Goal: Task Accomplishment & Management: Manage account settings

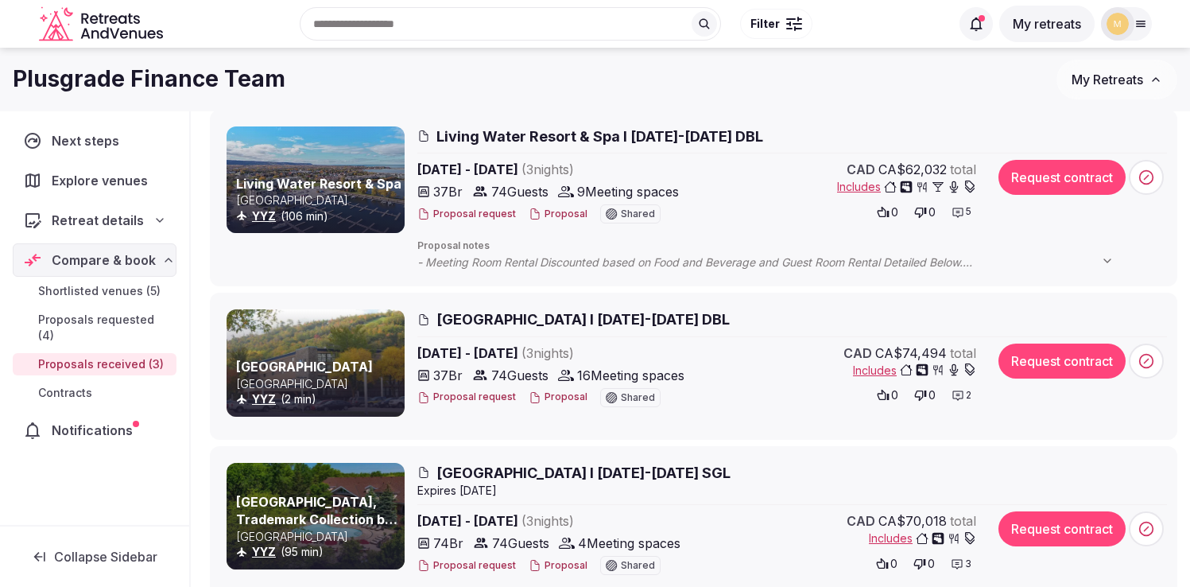
scroll to position [187, 0]
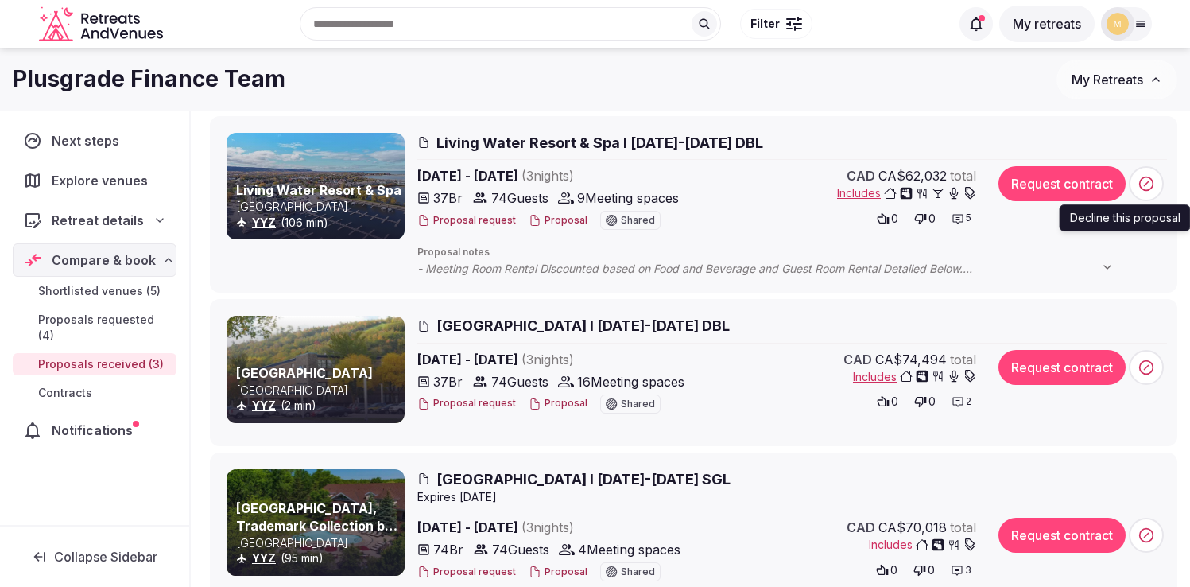
click at [1145, 184] on icon at bounding box center [1147, 183] width 4 height 4
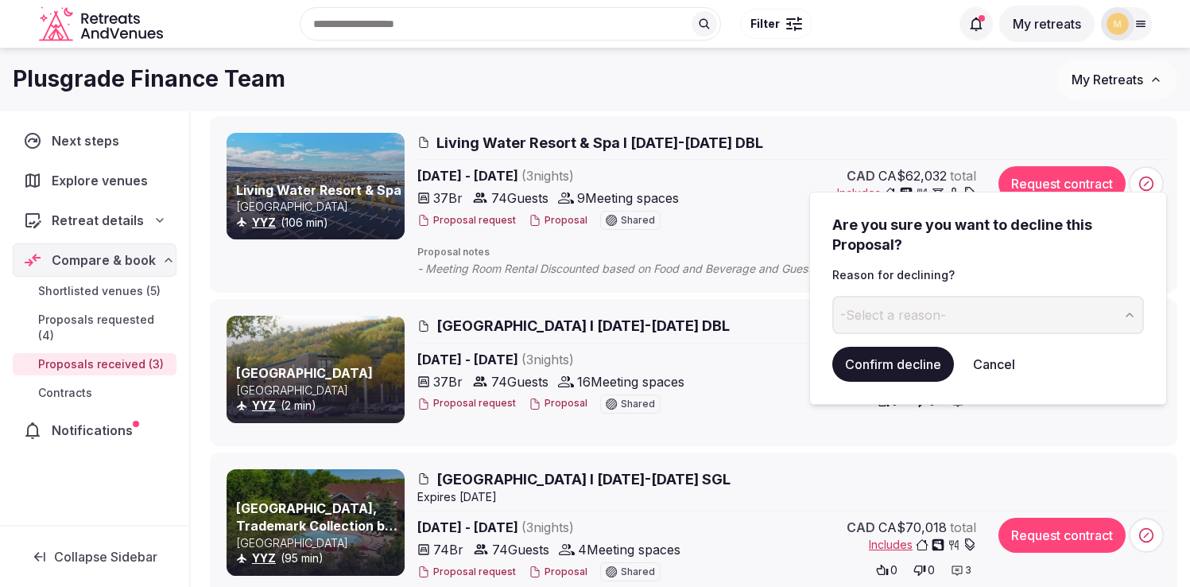
click at [923, 316] on span "-Select a reason-" at bounding box center [894, 314] width 106 height 17
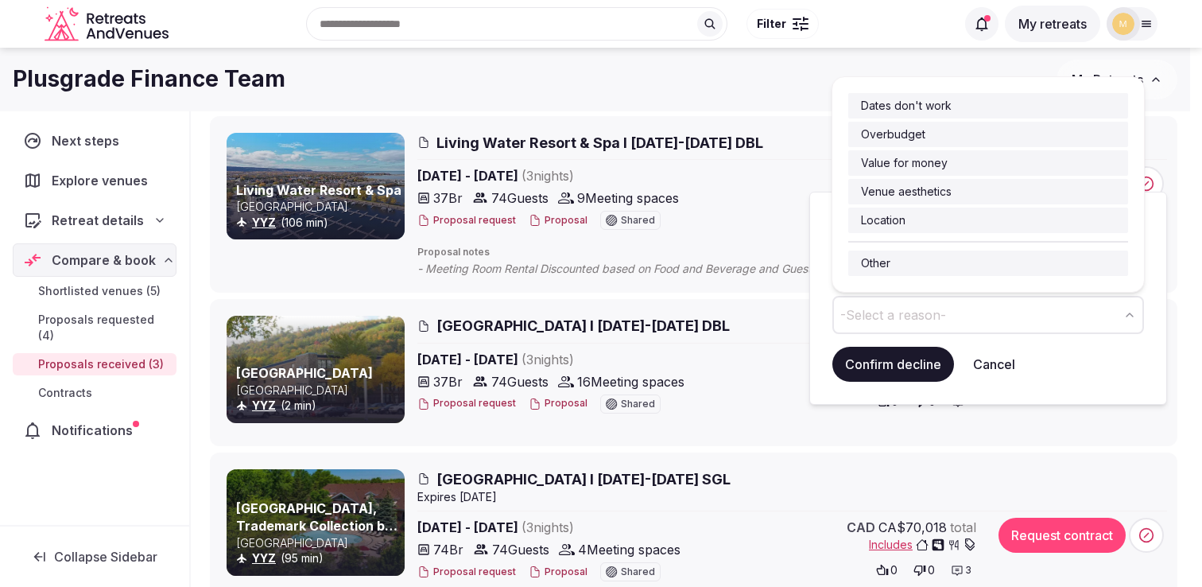
click at [996, 368] on button "Cancel" at bounding box center [995, 364] width 68 height 35
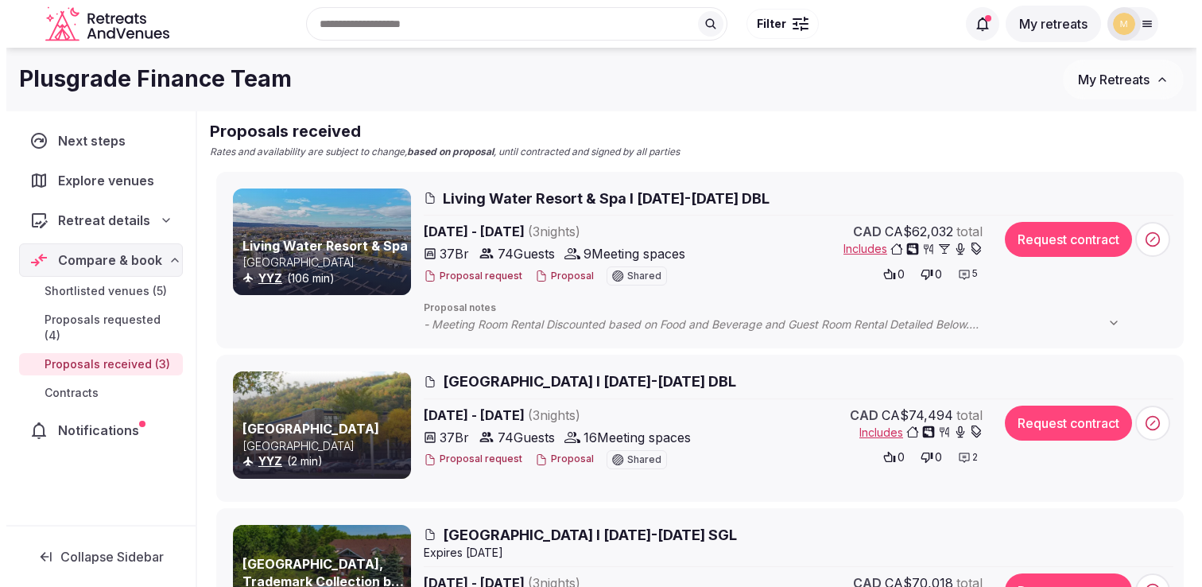
scroll to position [130, 0]
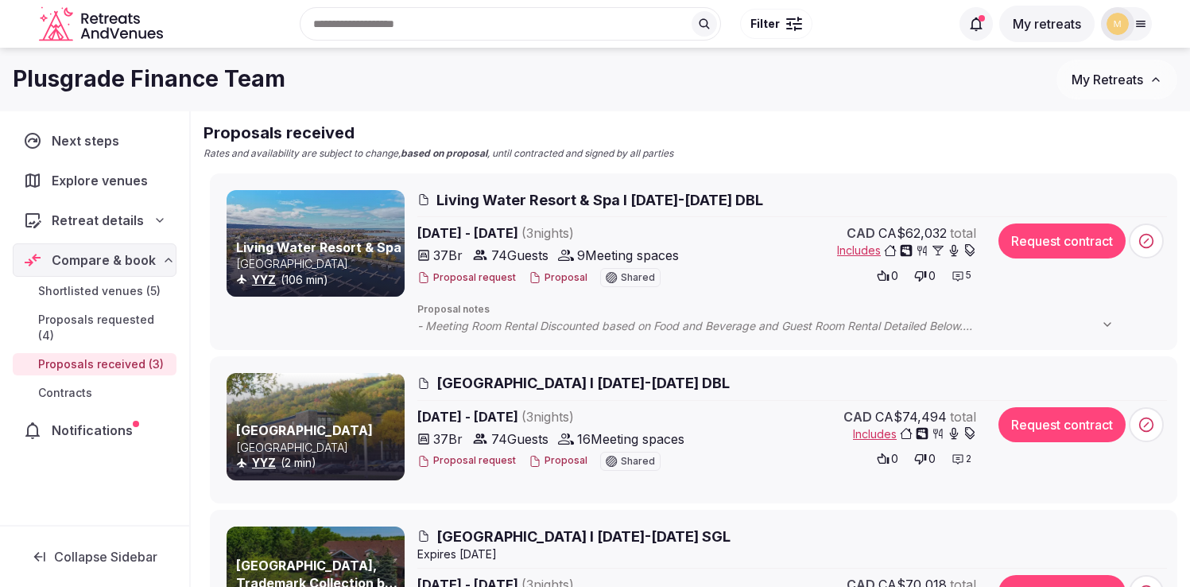
click at [355, 236] on div at bounding box center [316, 243] width 178 height 107
click at [495, 196] on span "Living Water Resort & Spa I [DATE]-[DATE] DBL" at bounding box center [600, 200] width 327 height 20
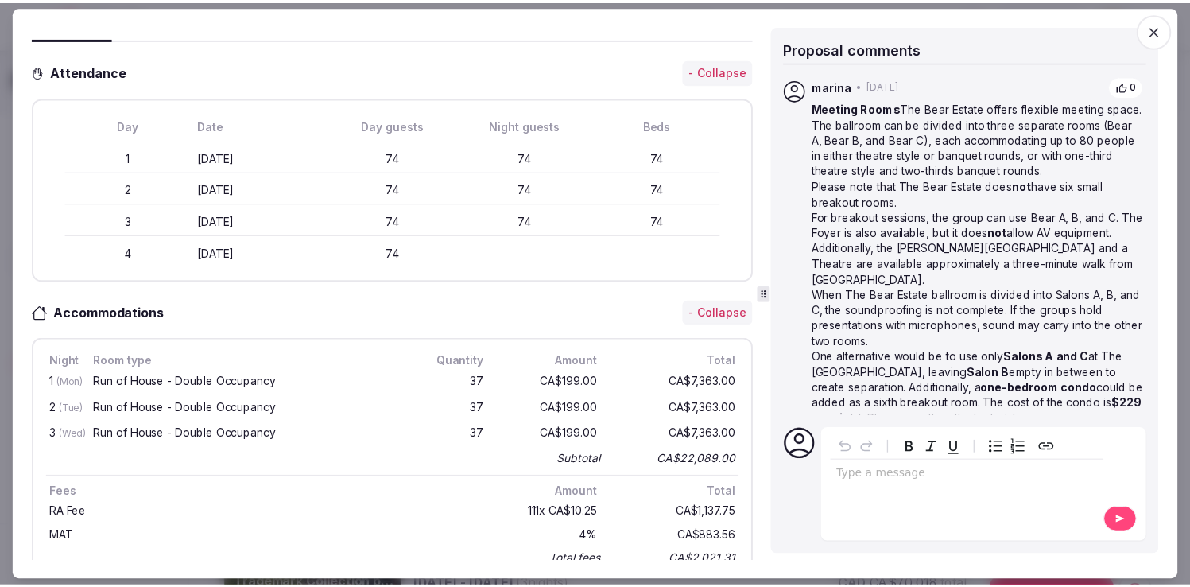
scroll to position [0, 0]
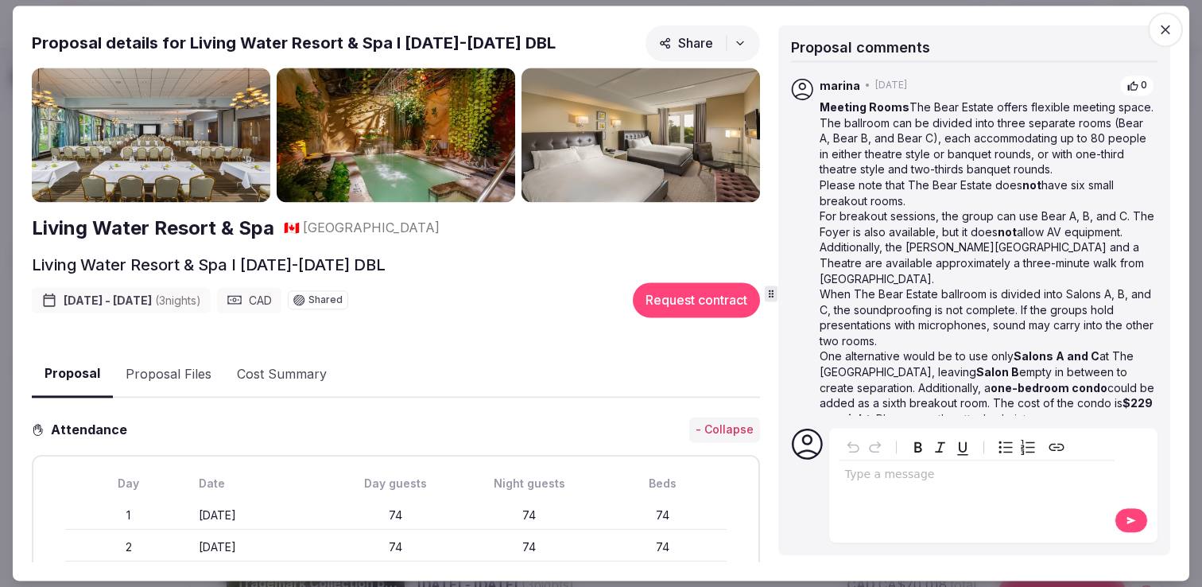
click at [1172, 25] on icon "button" at bounding box center [1166, 29] width 16 height 16
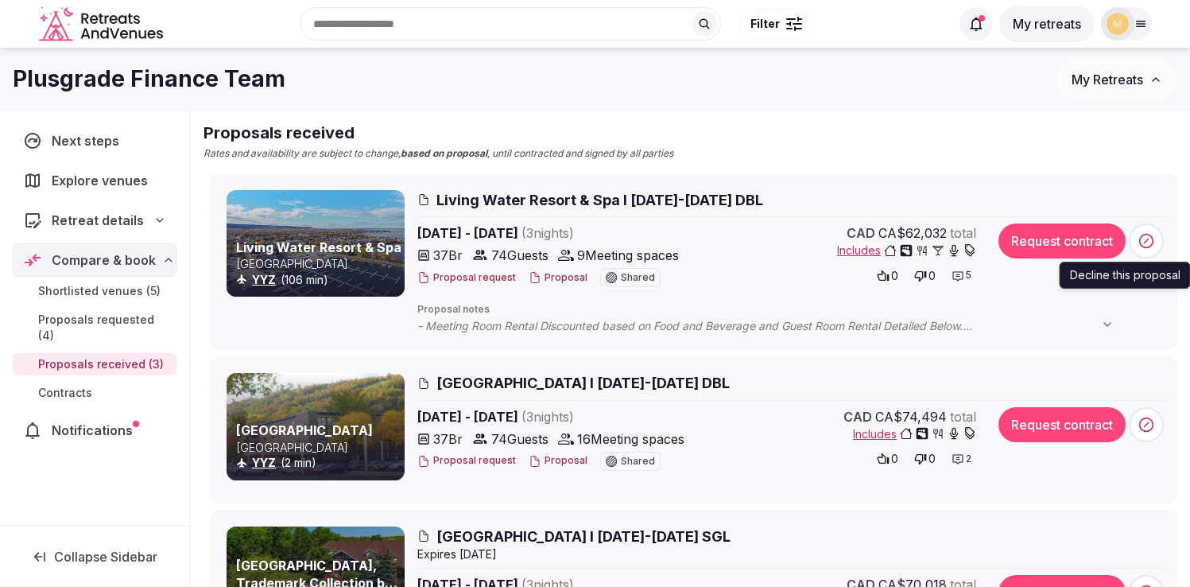
click at [1141, 239] on icon at bounding box center [1147, 241] width 16 height 16
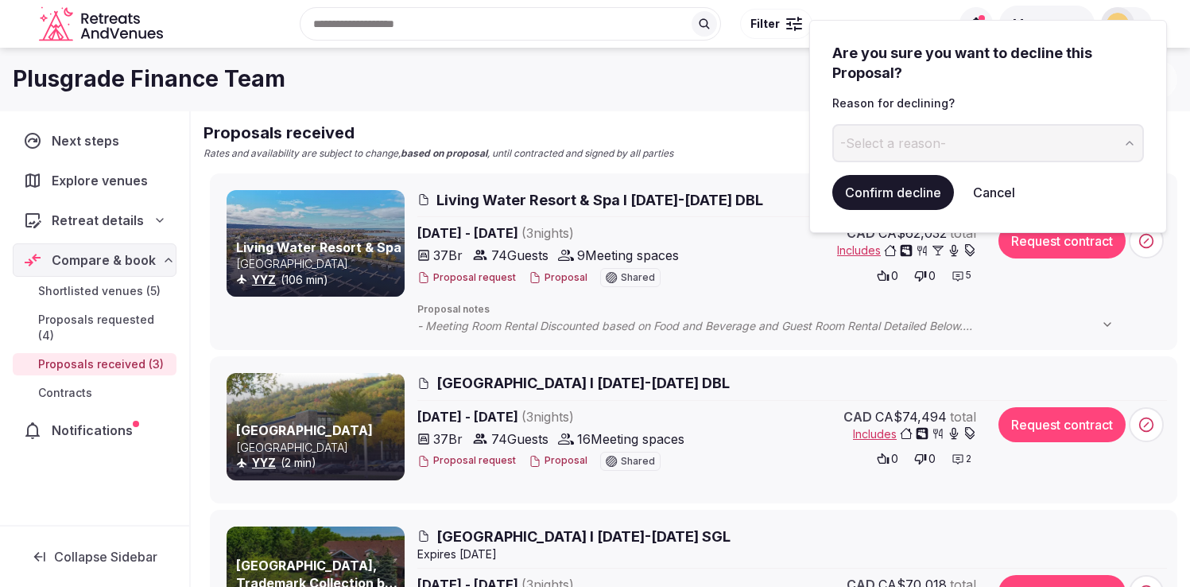
click at [1085, 138] on button "-Select a reason-" at bounding box center [989, 143] width 312 height 38
click at [931, 142] on div "Venue aesthetics" at bounding box center [892, 143] width 102 height 19
click at [955, 149] on input "**********" at bounding box center [975, 143] width 285 height 38
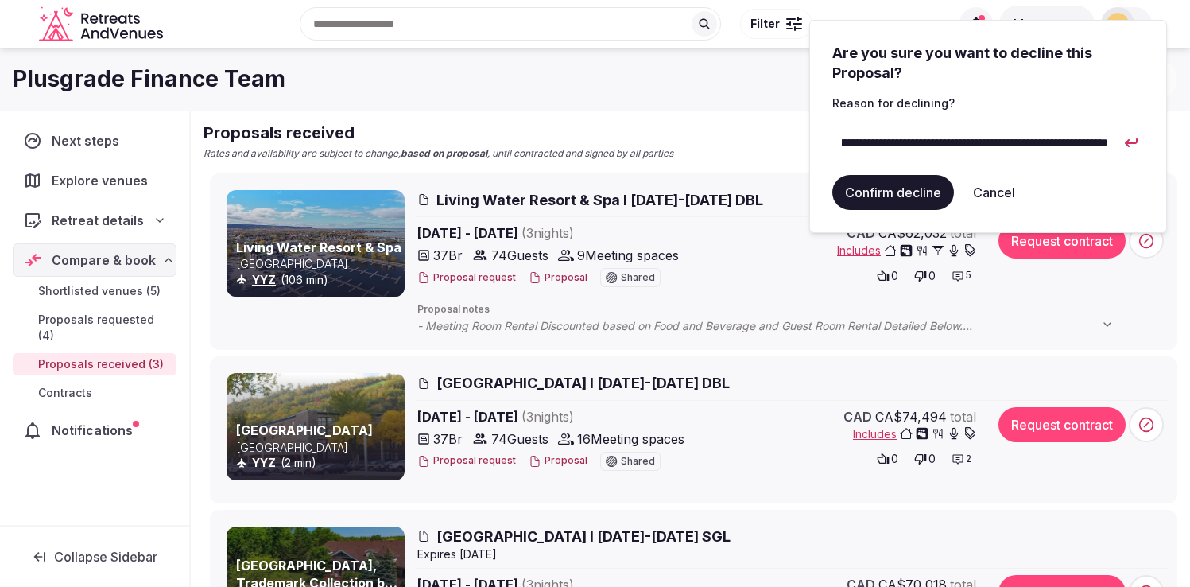
scroll to position [0, 121]
type input "**********"
click at [996, 193] on button "Cancel" at bounding box center [995, 192] width 68 height 35
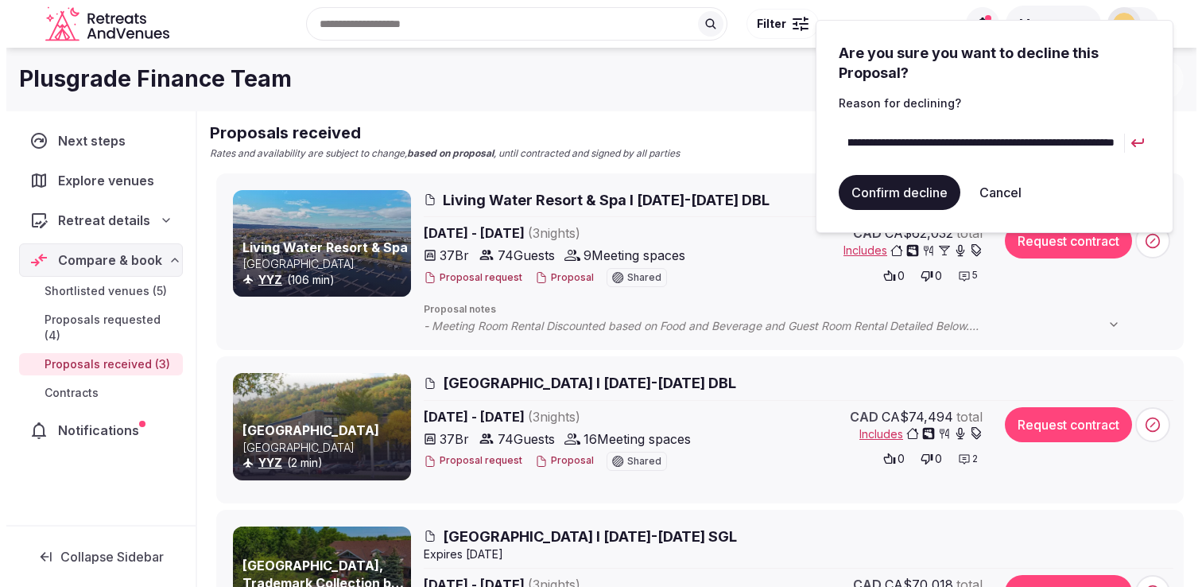
scroll to position [0, 0]
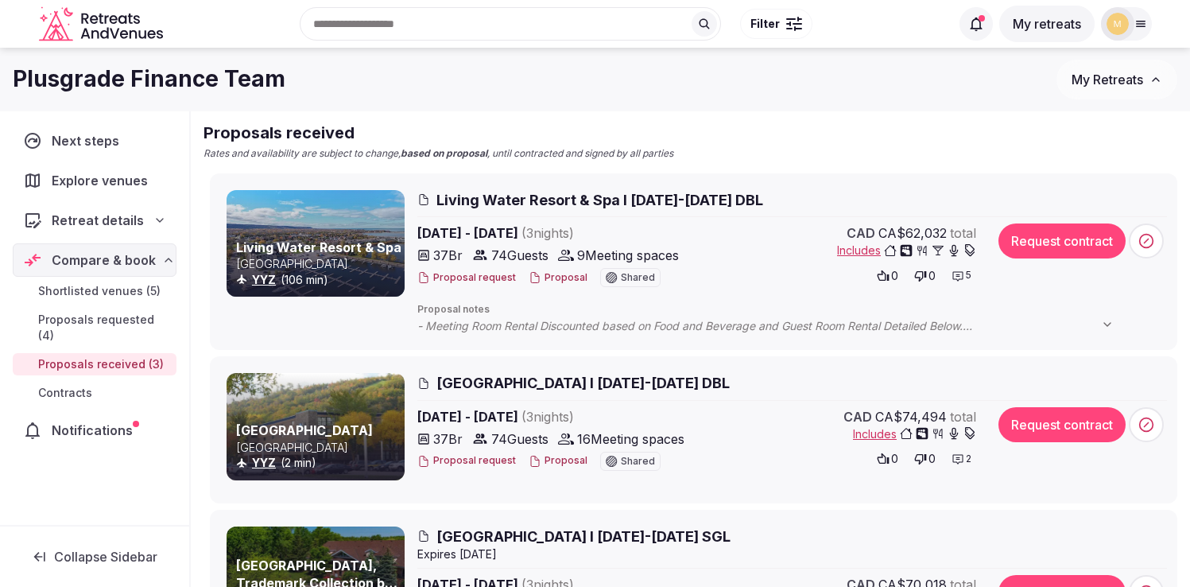
click at [625, 196] on span "Living Water Resort & Spa I [DATE]-[DATE] DBL" at bounding box center [600, 200] width 327 height 20
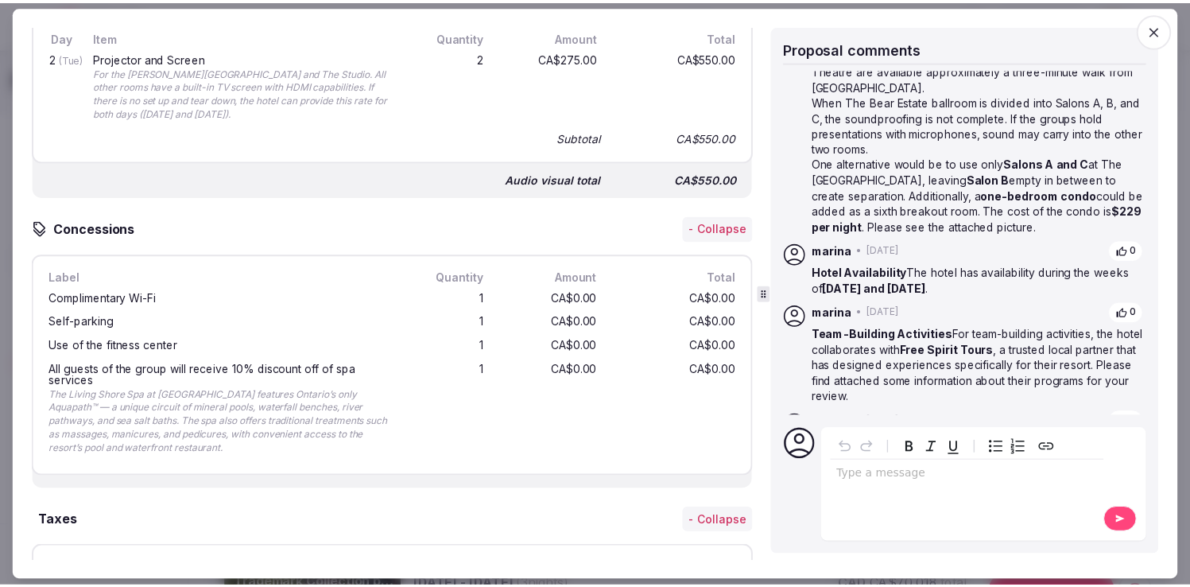
scroll to position [194, 0]
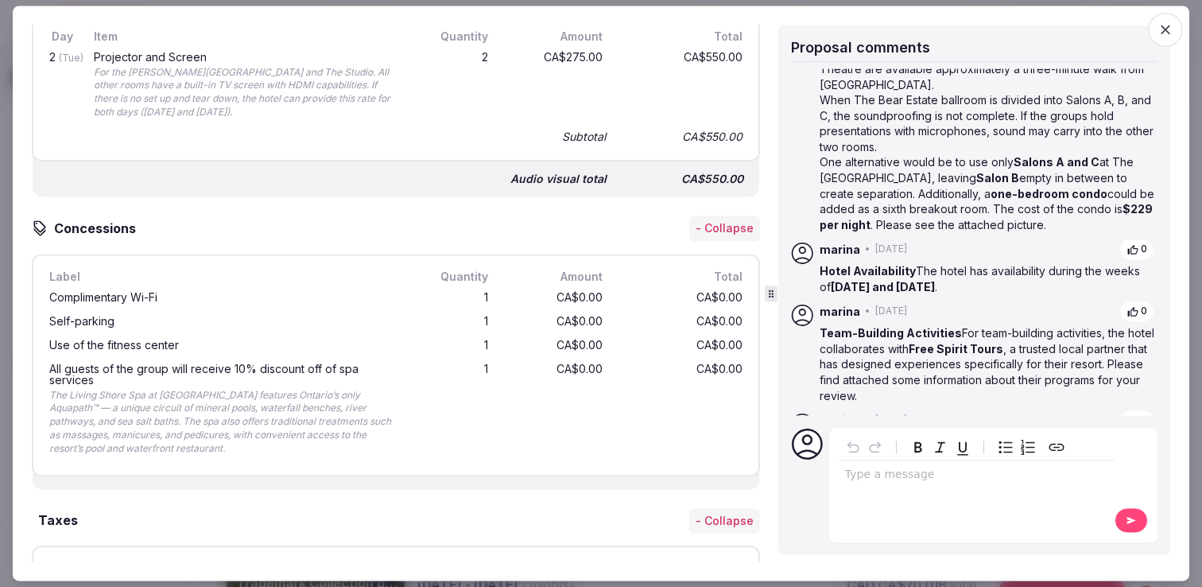
click at [1165, 29] on icon "button" at bounding box center [1166, 30] width 10 height 10
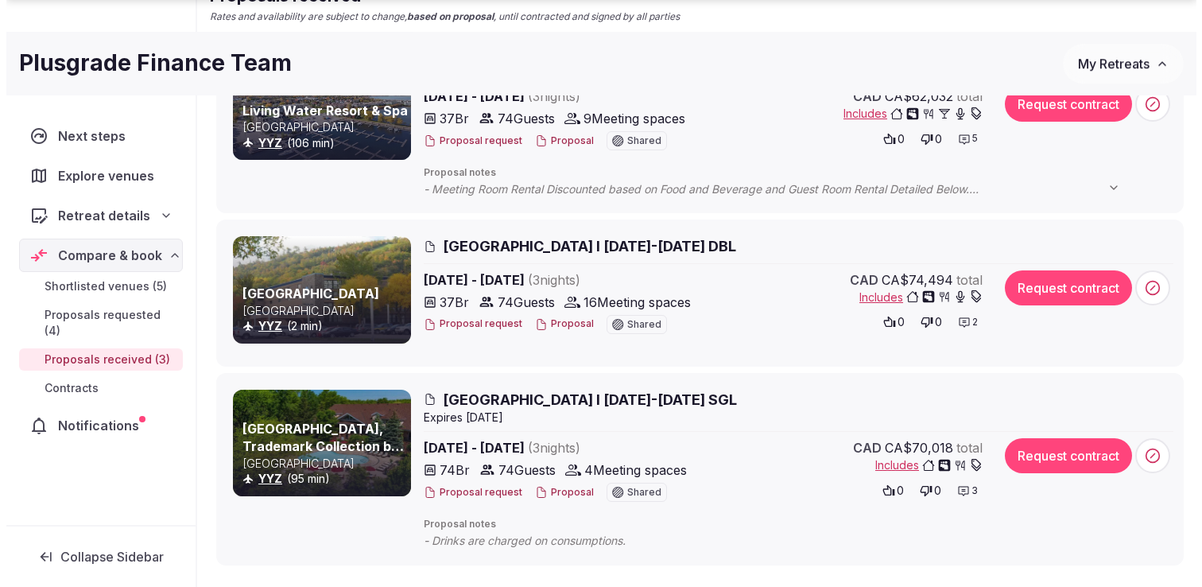
scroll to position [284, 0]
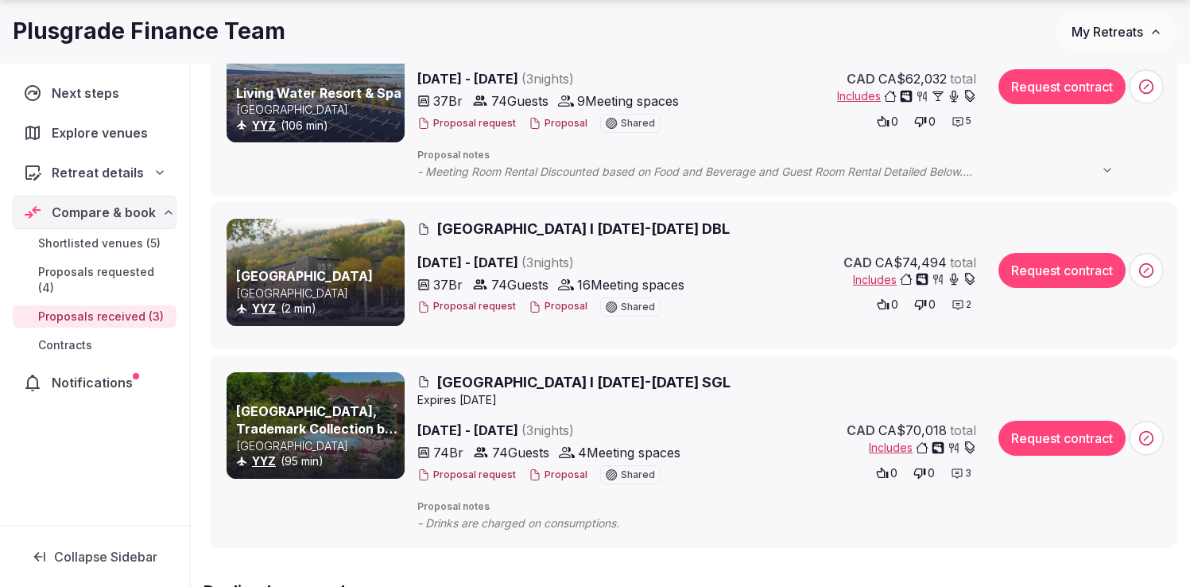
click at [607, 379] on span "[GEOGRAPHIC_DATA] I [DATE]-[DATE] SGL" at bounding box center [584, 382] width 294 height 20
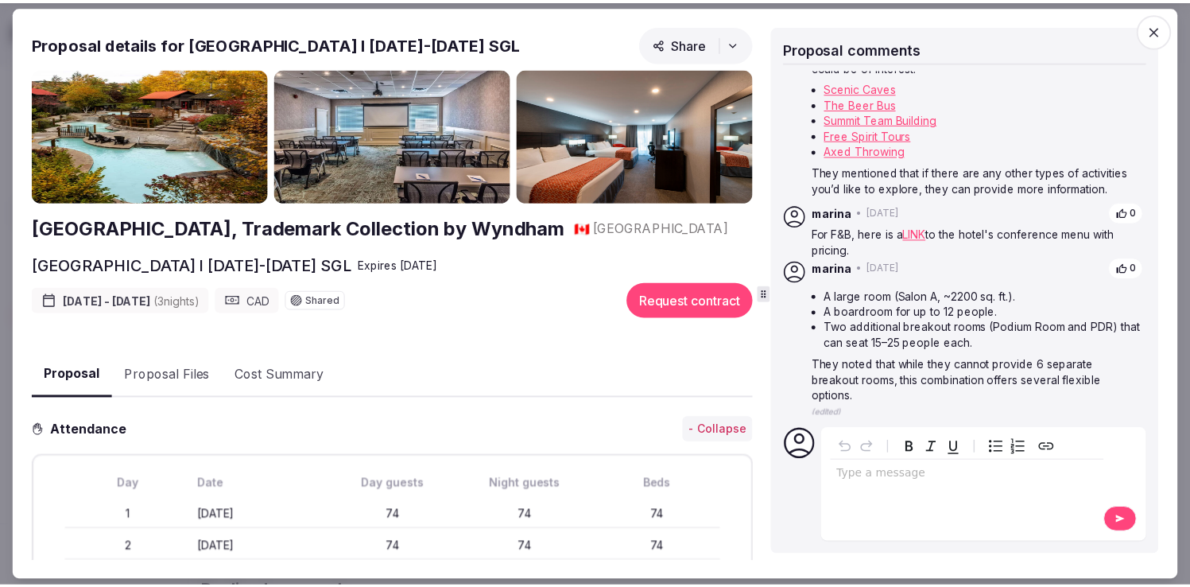
scroll to position [61, 0]
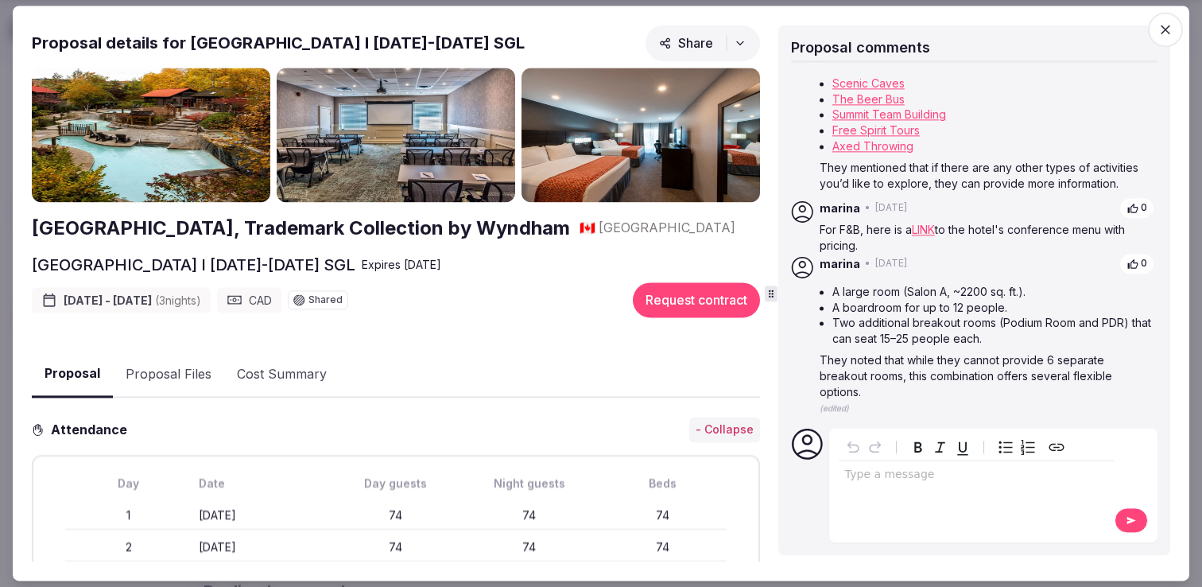
click at [1172, 21] on icon "button" at bounding box center [1166, 29] width 16 height 16
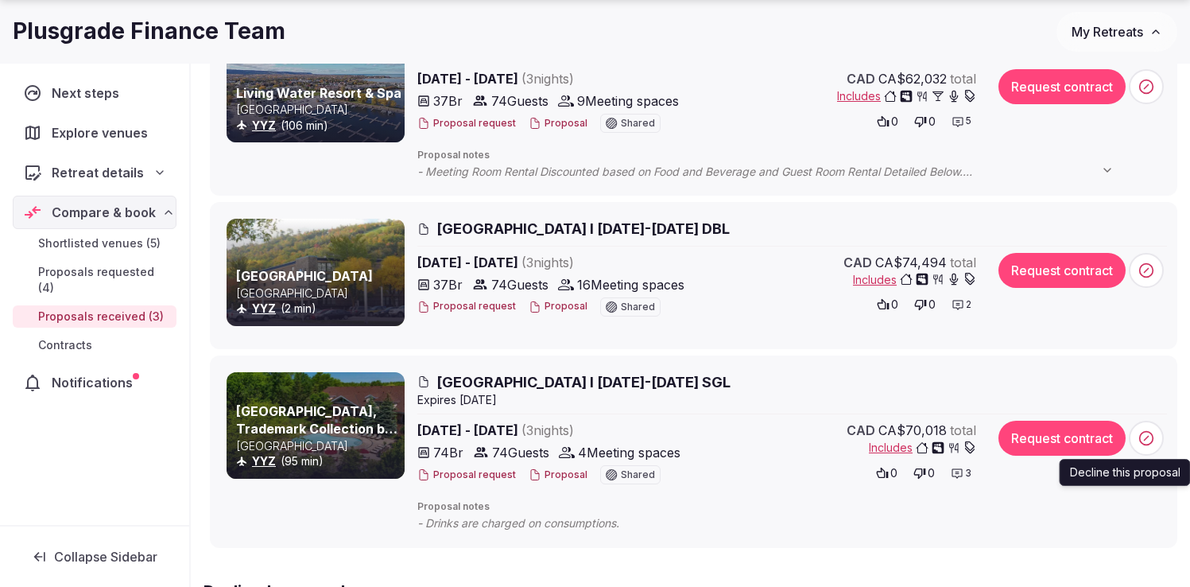
click at [1152, 437] on circle at bounding box center [1147, 439] width 14 height 14
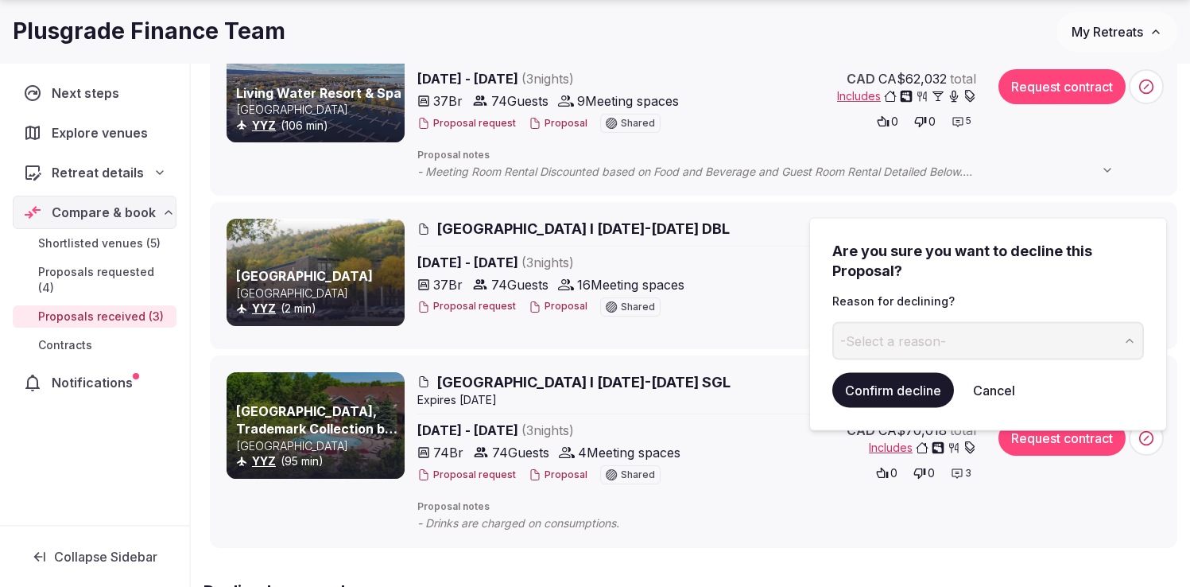
click at [979, 340] on button "-Select a reason-" at bounding box center [989, 340] width 312 height 38
click at [890, 396] on button "Confirm decline" at bounding box center [894, 389] width 122 height 35
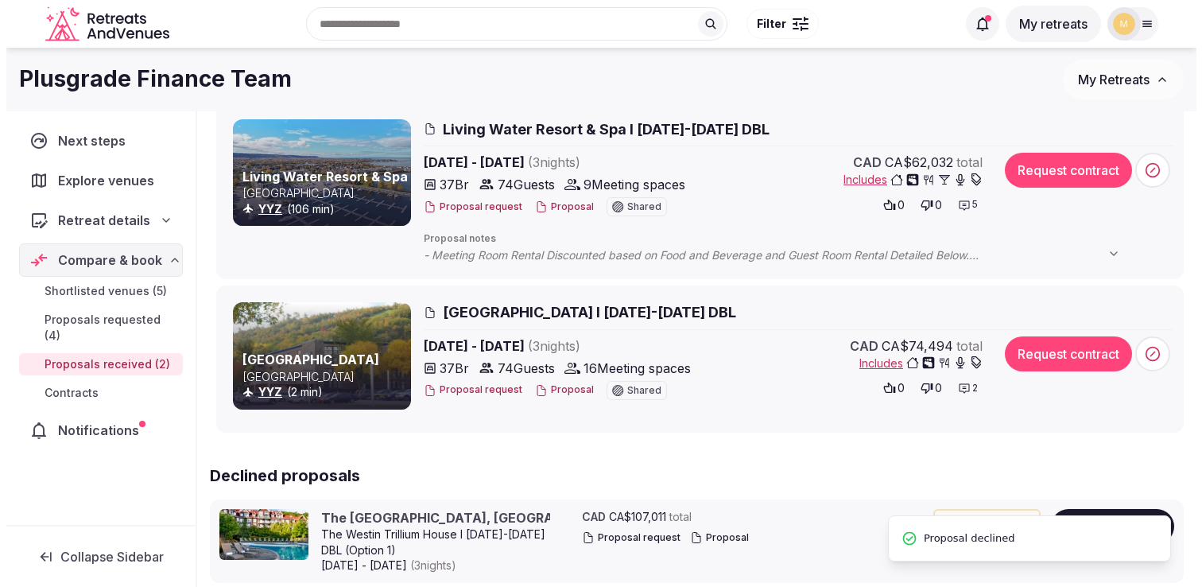
scroll to position [177, 0]
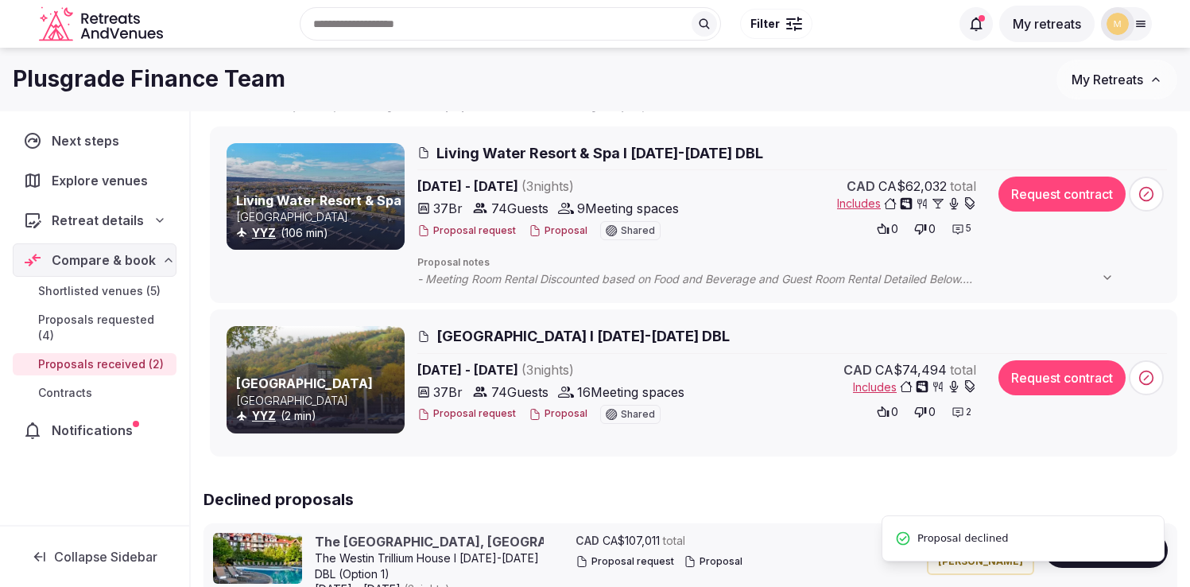
click at [558, 336] on span "[GEOGRAPHIC_DATA] I [DATE]-[DATE] DBL" at bounding box center [583, 336] width 293 height 20
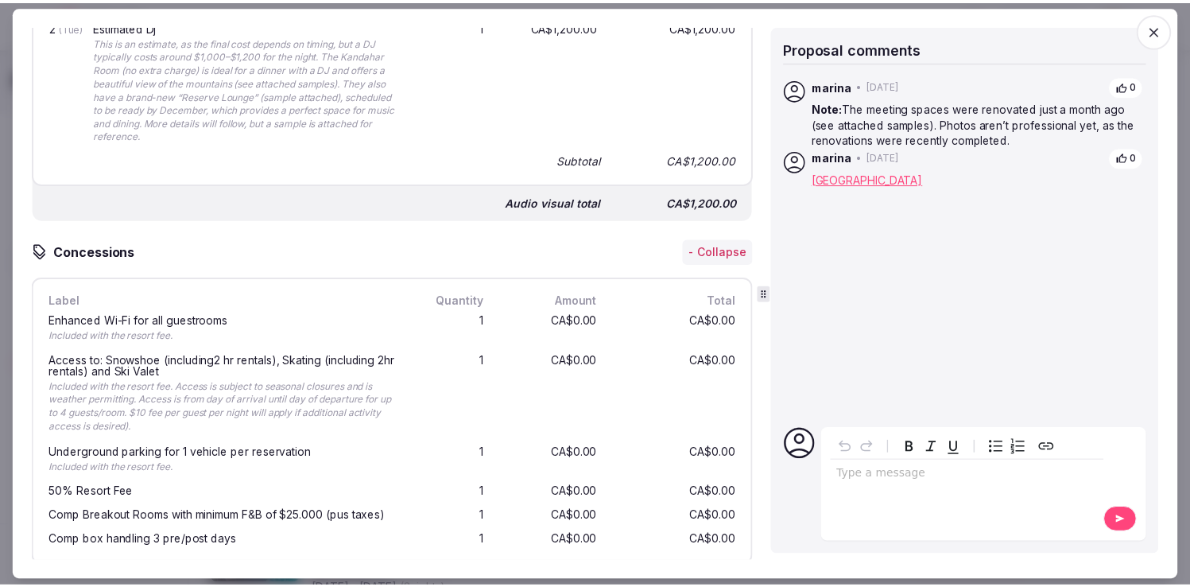
scroll to position [2665, 0]
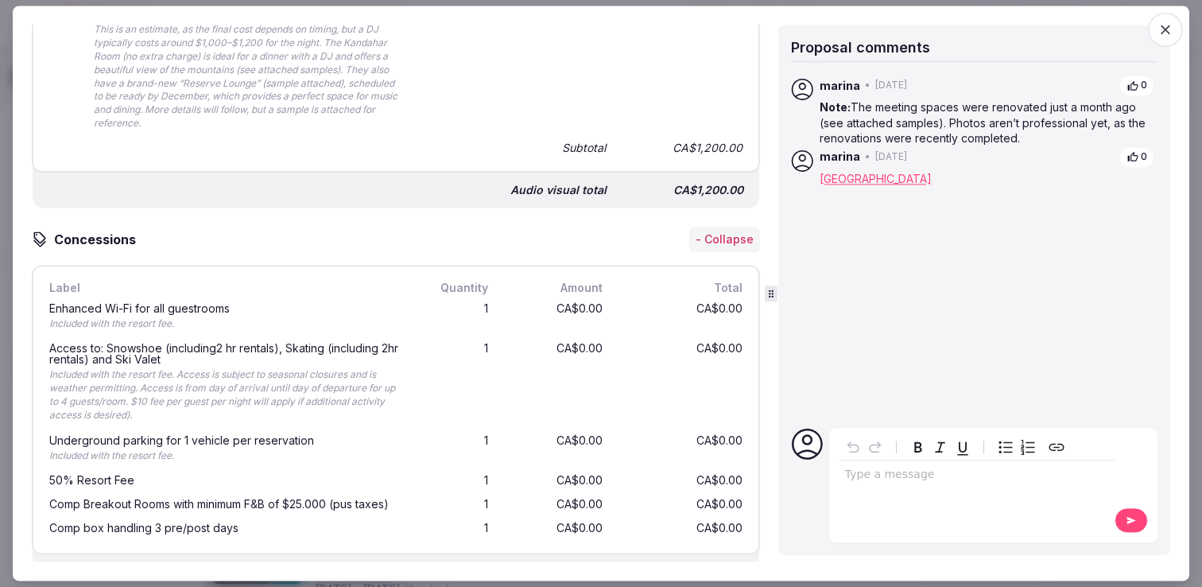
click at [1168, 29] on icon "button" at bounding box center [1166, 29] width 16 height 16
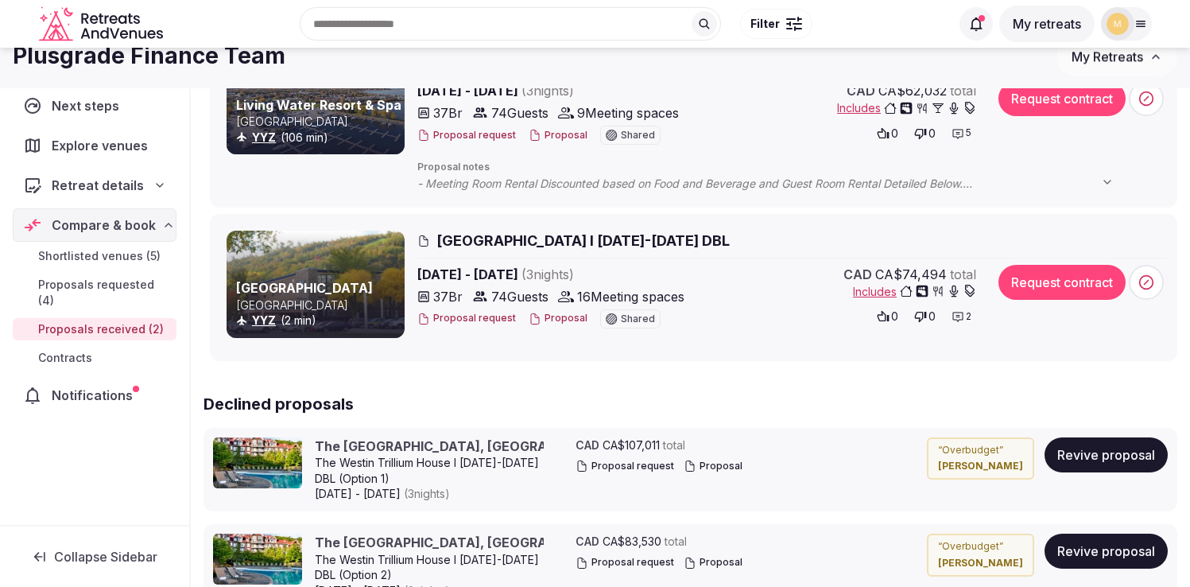
scroll to position [0, 0]
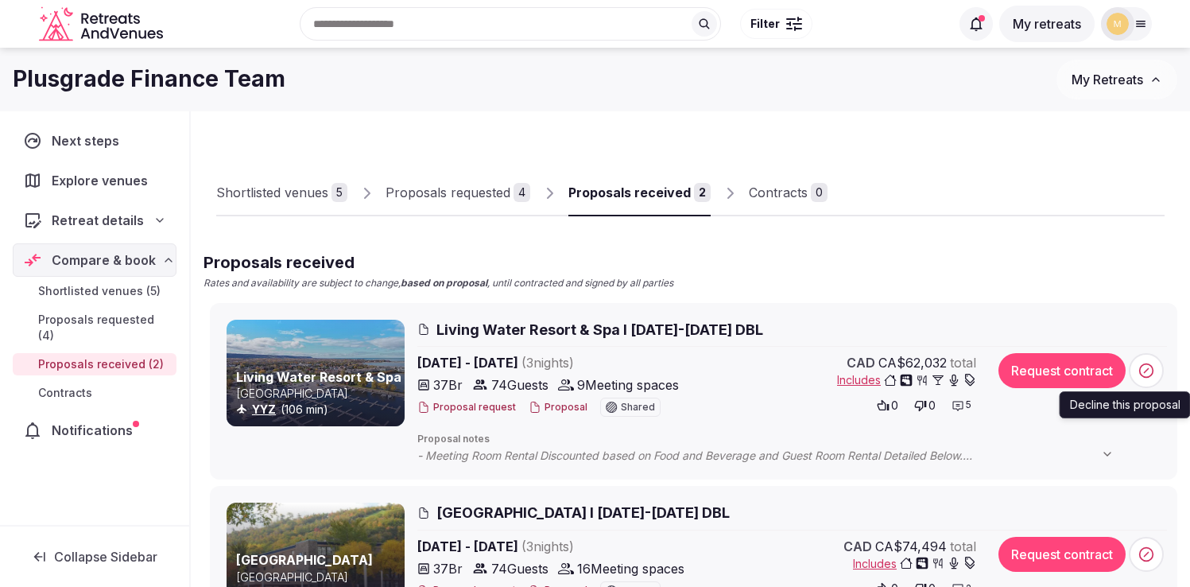
click at [1147, 373] on icon at bounding box center [1147, 371] width 16 height 16
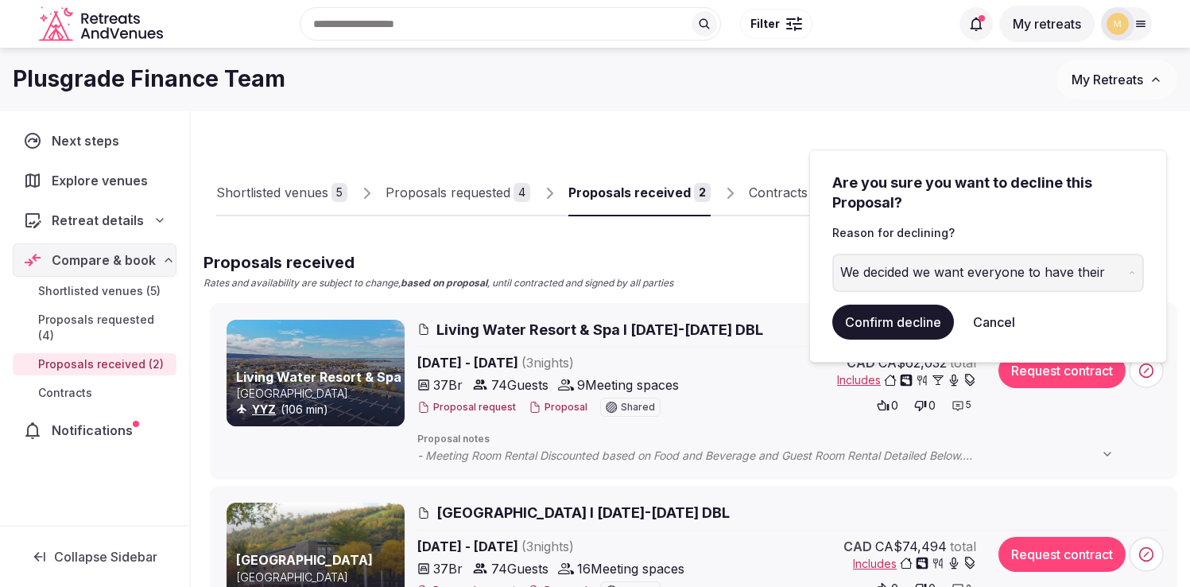
click at [940, 273] on div "We decided we want everyone to have their own room - and this option w" at bounding box center [985, 272] width 288 height 19
click at [872, 318] on button "Confirm decline" at bounding box center [894, 322] width 122 height 35
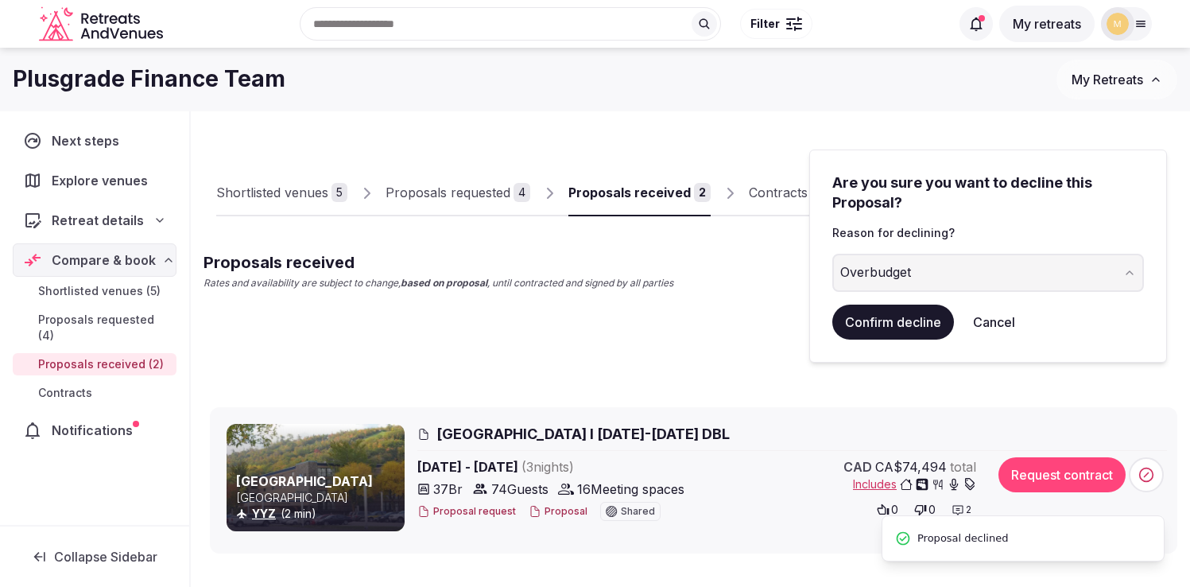
scroll to position [56, 0]
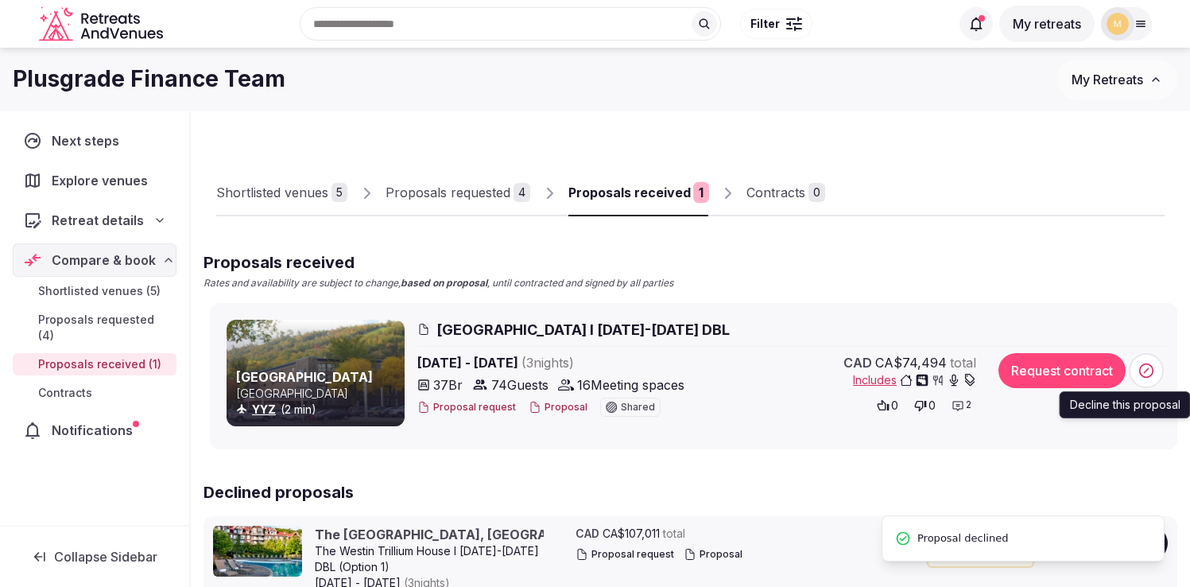
click at [1157, 373] on span at bounding box center [1146, 370] width 35 height 35
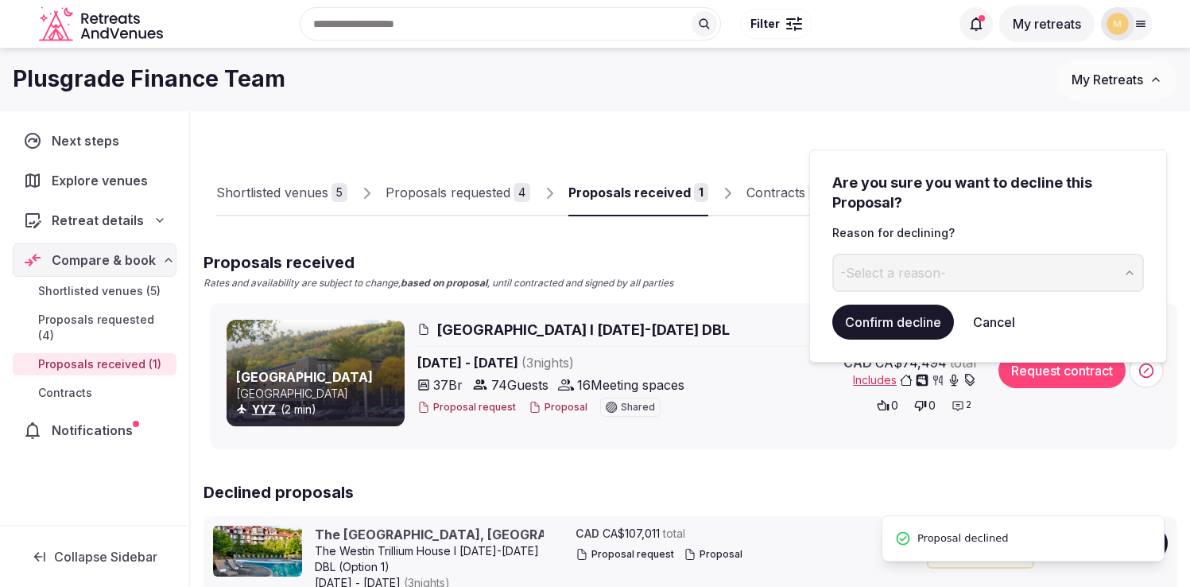
click at [940, 272] on span "-Select a reason-" at bounding box center [894, 272] width 106 height 17
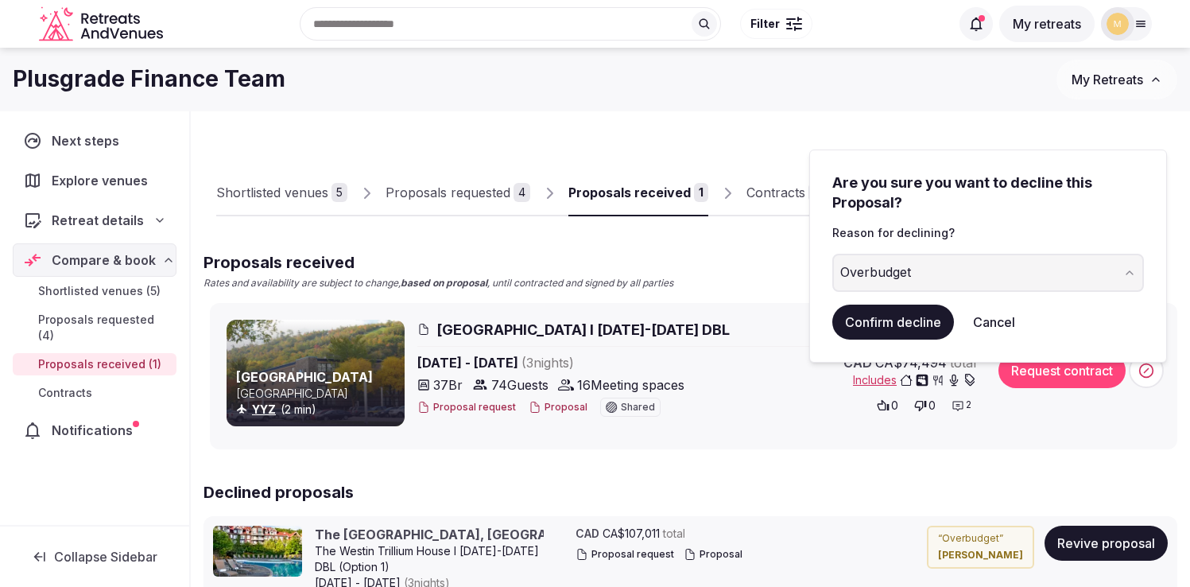
click at [876, 321] on button "Confirm decline" at bounding box center [894, 322] width 122 height 35
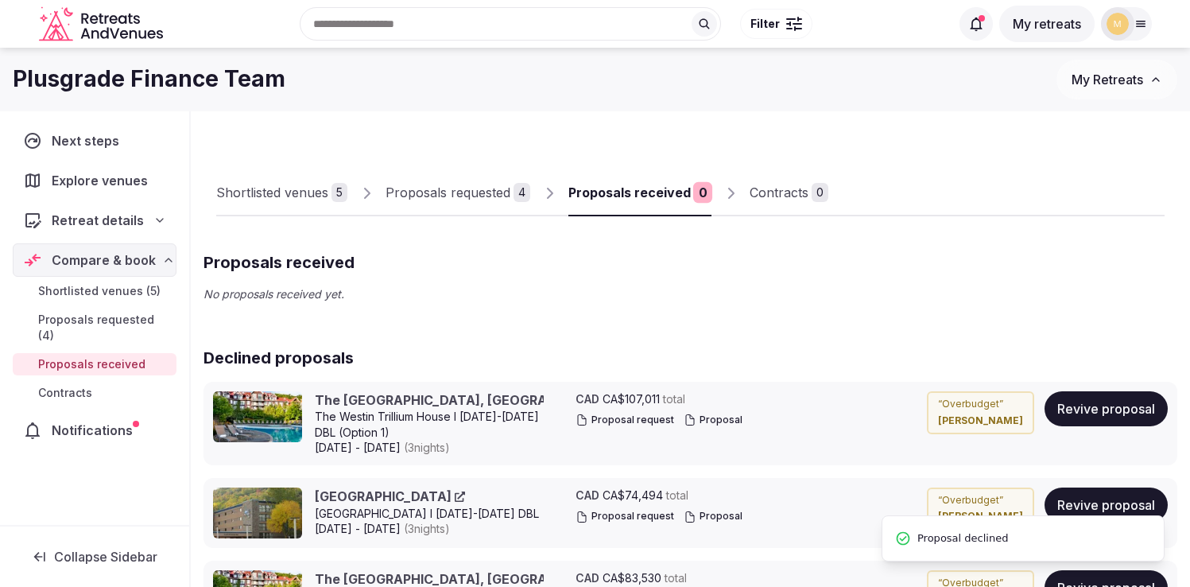
scroll to position [54, 0]
click at [91, 322] on span "Proposals requested (4)" at bounding box center [104, 328] width 132 height 32
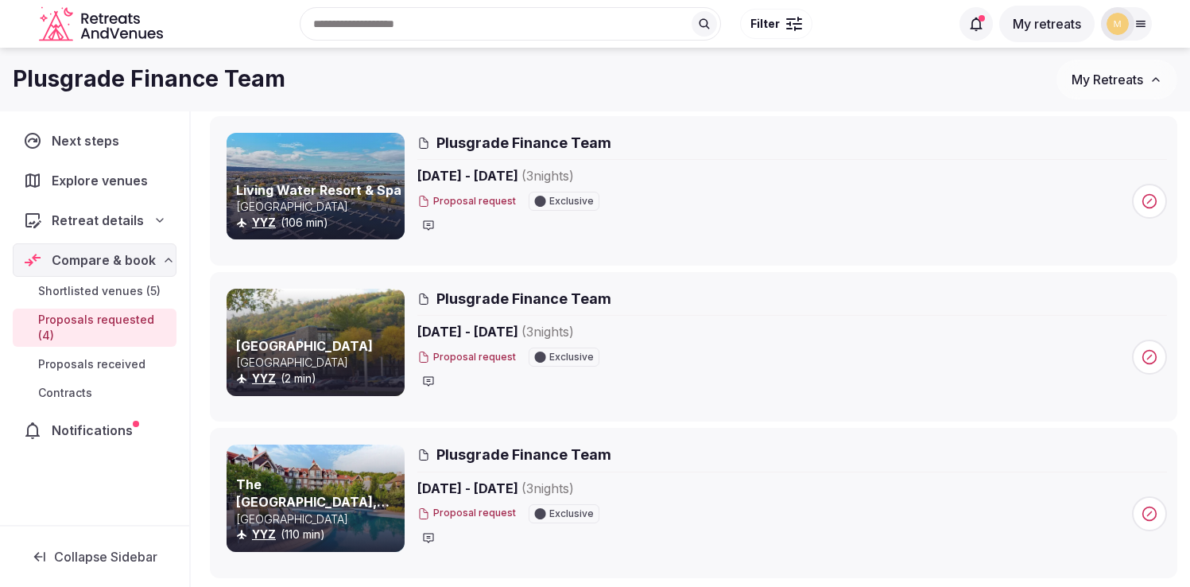
scroll to position [315, 0]
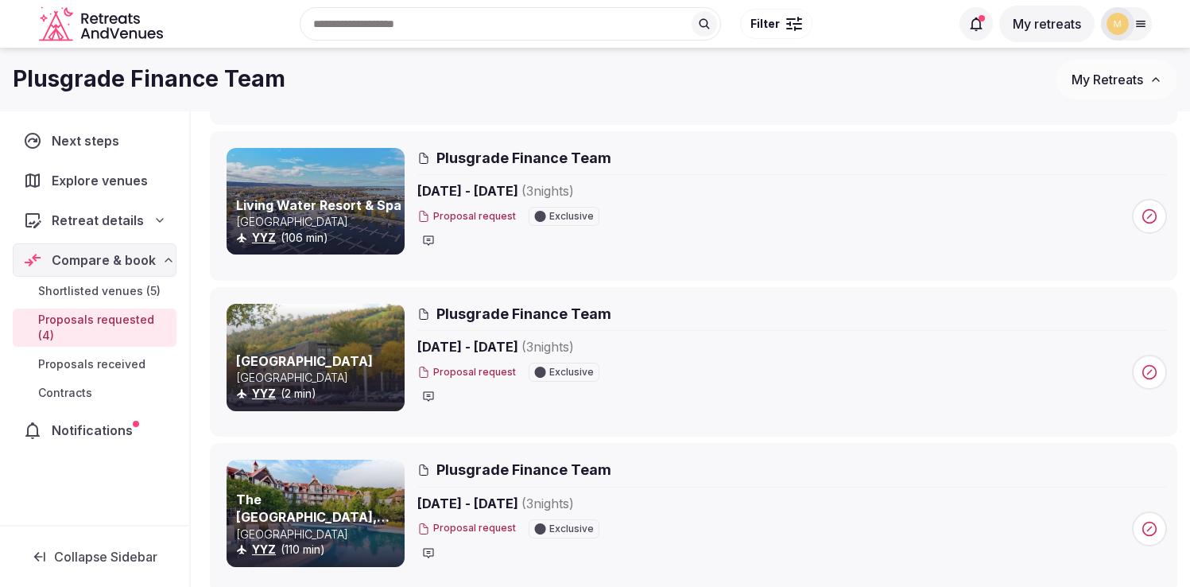
click at [115, 287] on span "Shortlisted venues (5)" at bounding box center [99, 291] width 122 height 16
